Goal: Task Accomplishment & Management: Use online tool/utility

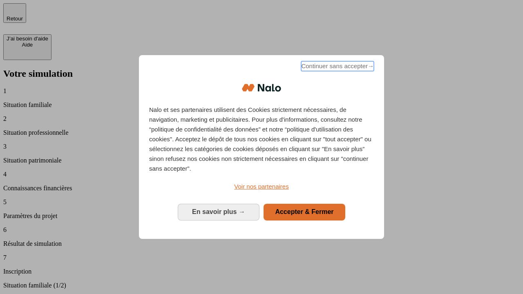
click at [337, 67] on span "Continuer sans accepter →" at bounding box center [337, 66] width 73 height 10
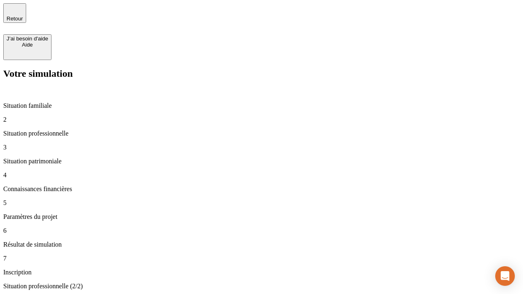
type input "30 000"
type input "40 000"
